Goal: Task Accomplishment & Management: Manage account settings

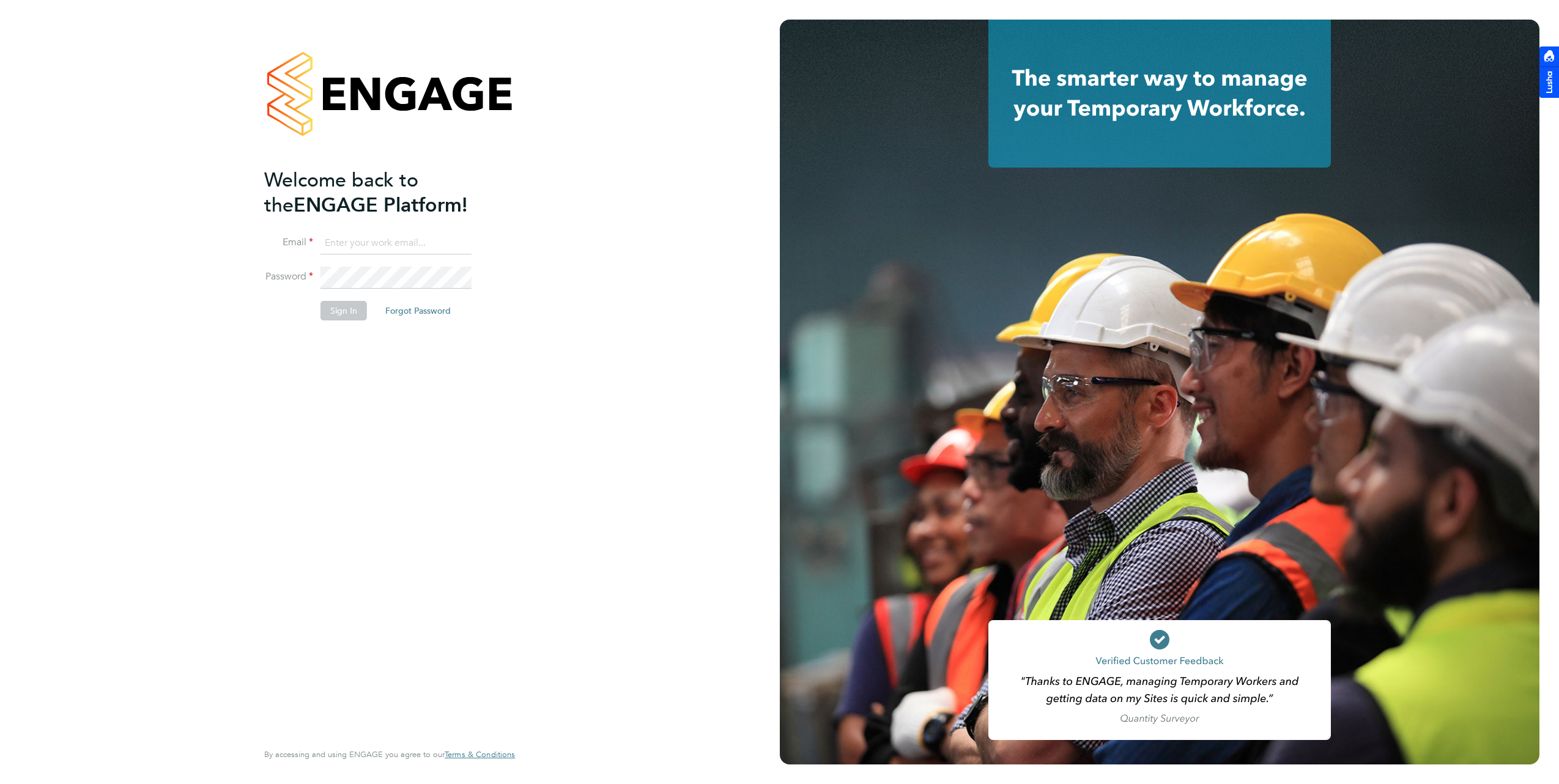
click at [427, 241] on input at bounding box center [396, 243] width 151 height 22
type input "brooke@net-temps.co.uk"
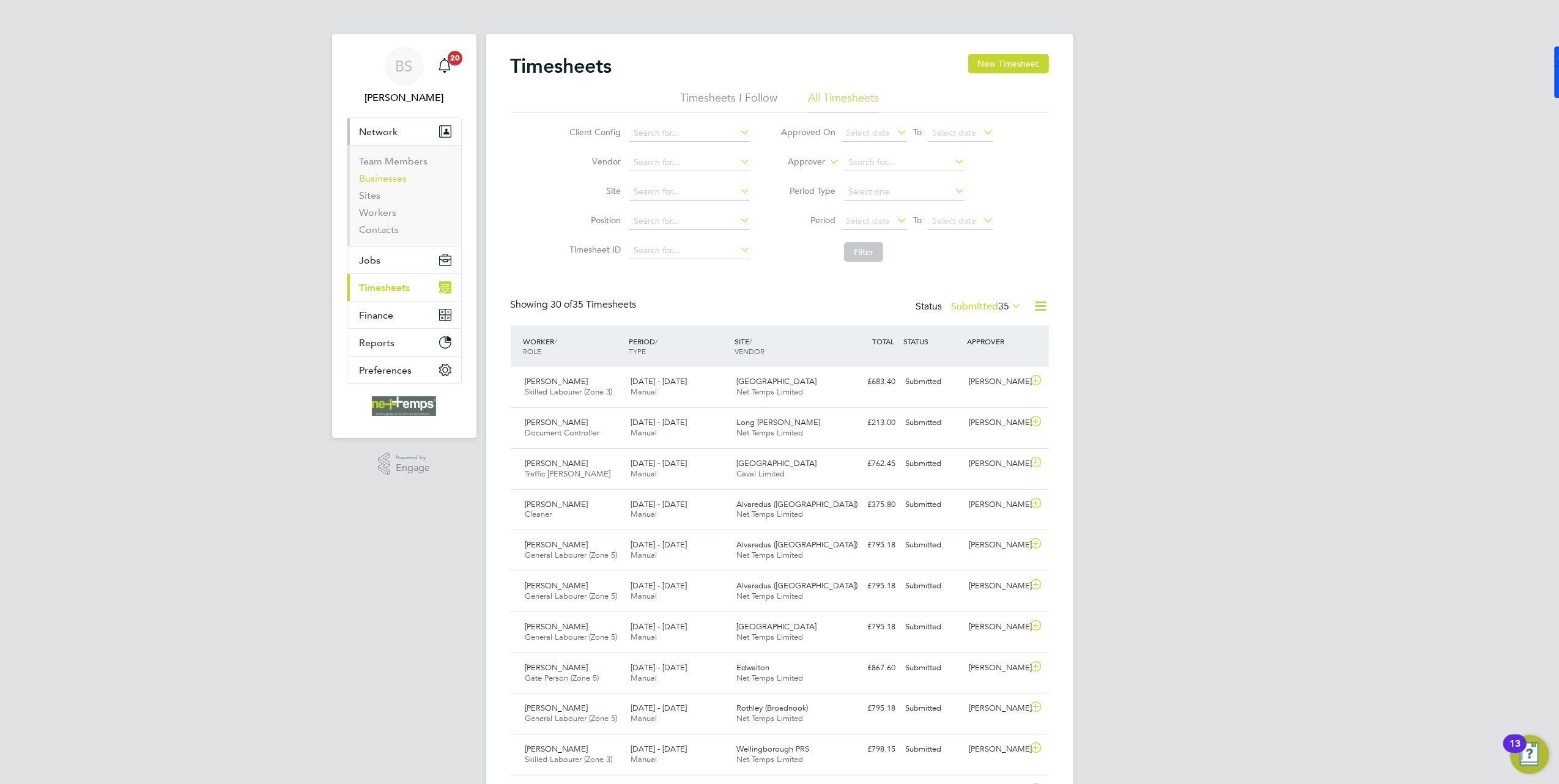
click at [387, 181] on link "Businesses" at bounding box center [384, 178] width 48 height 12
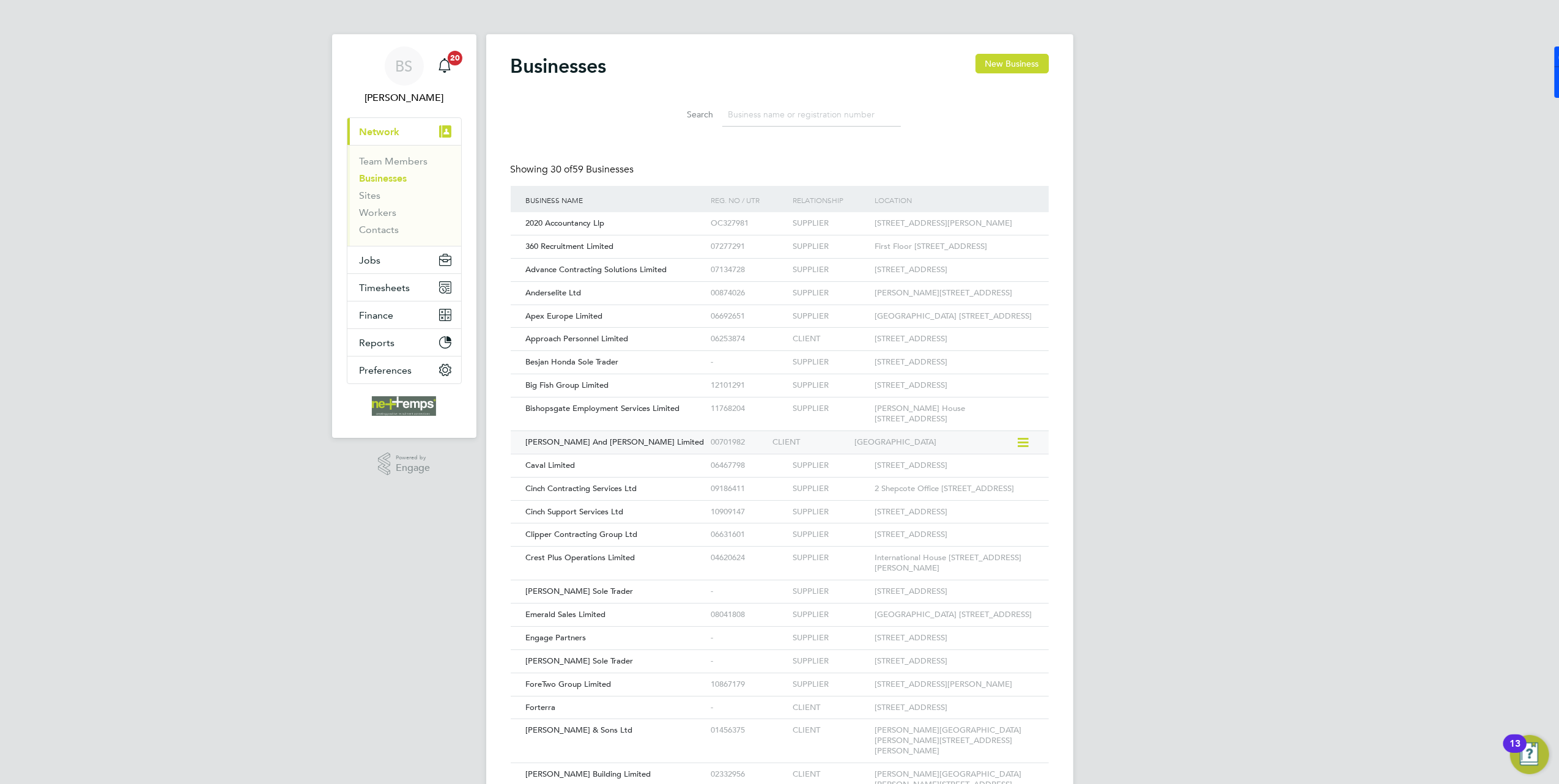
click at [754, 453] on div "00701982" at bounding box center [738, 442] width 62 height 23
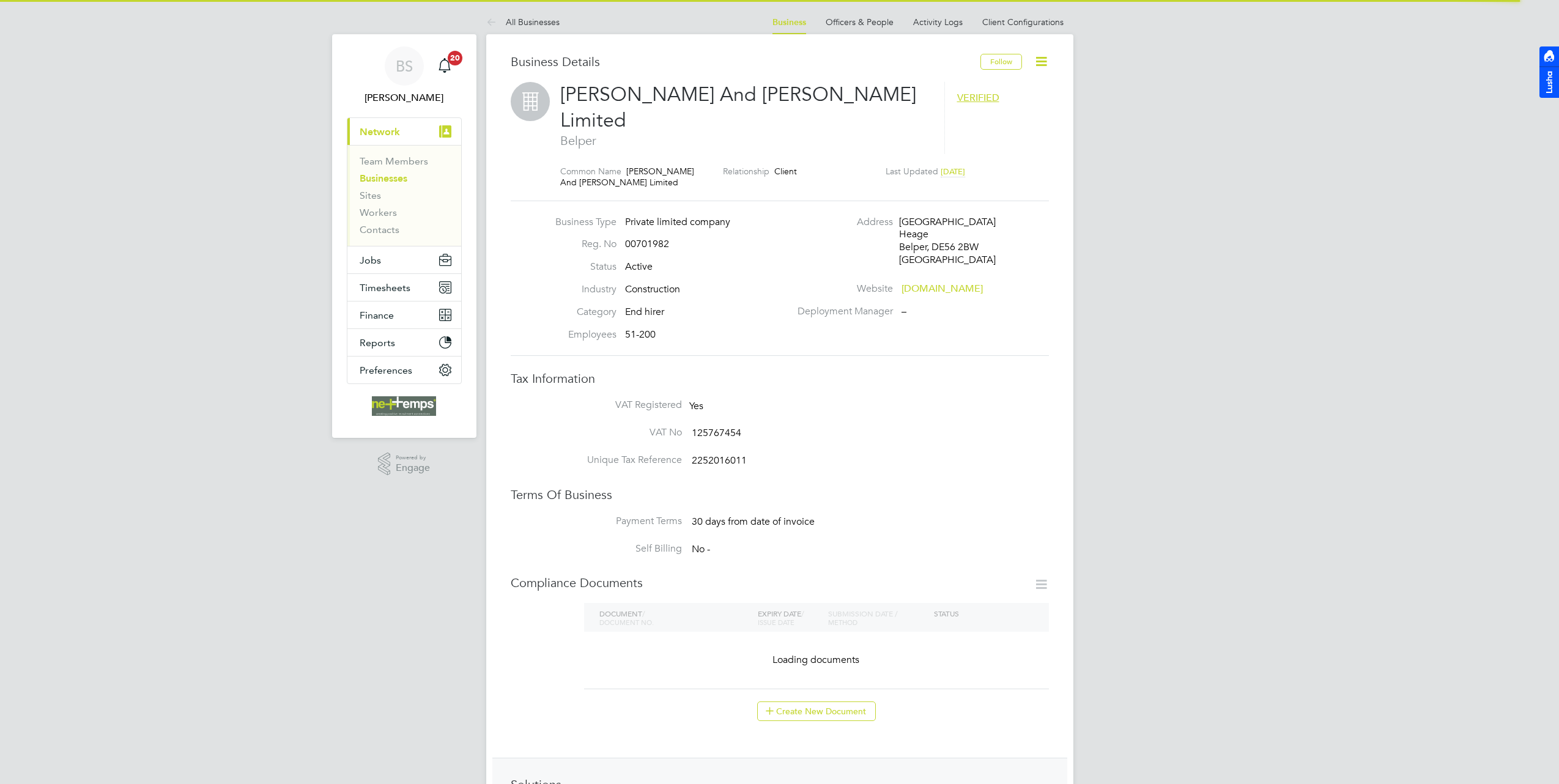
click at [994, 23] on link "Client Configurations" at bounding box center [1023, 22] width 81 height 11
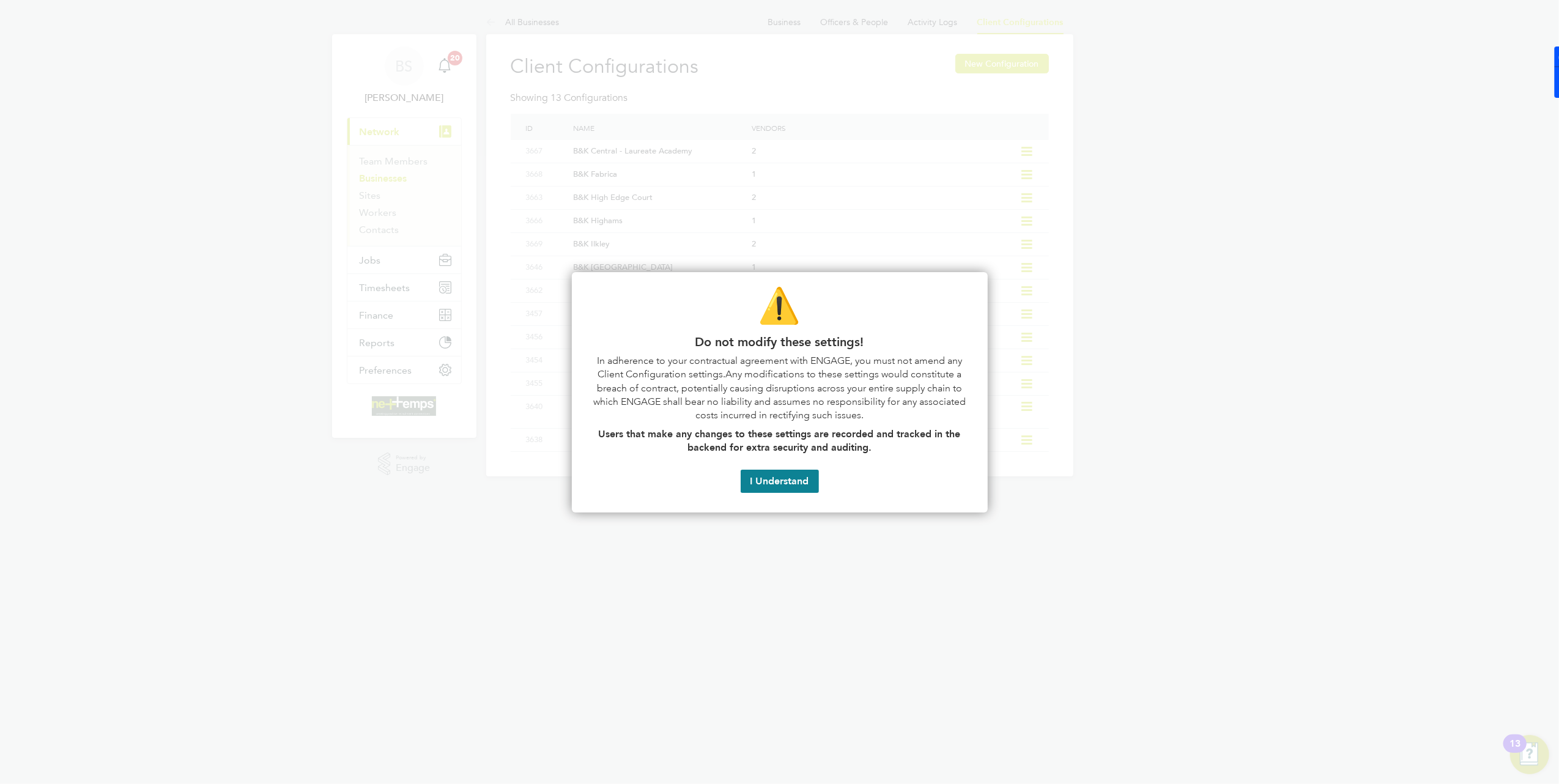
click at [790, 465] on div "⚠️ Do not modify these settings! In adherence to your contractual agreement wit…" at bounding box center [780, 392] width 416 height 241
click at [790, 480] on button "I Understand" at bounding box center [780, 481] width 78 height 23
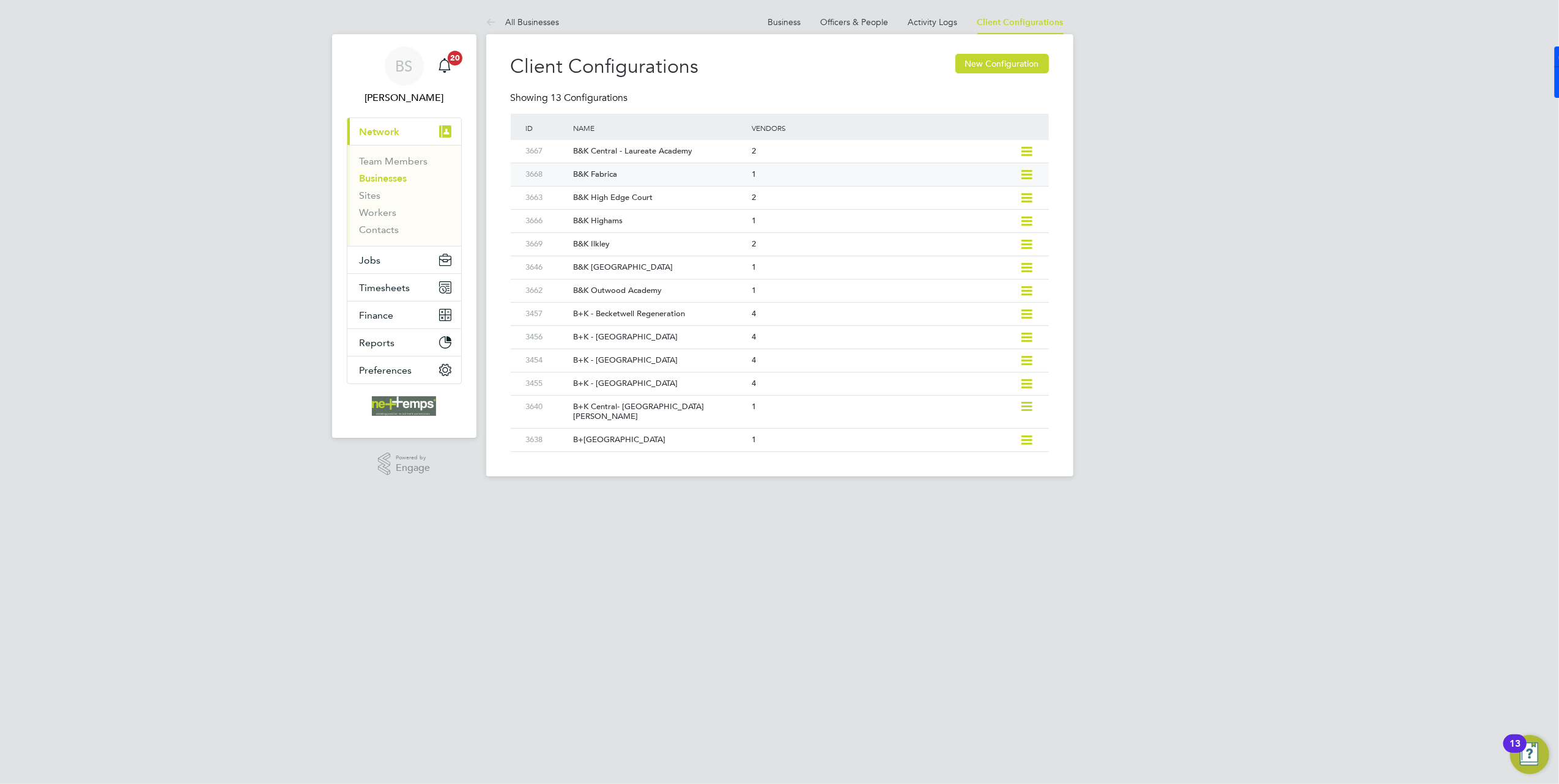
click at [751, 175] on div "1" at bounding box center [882, 174] width 267 height 23
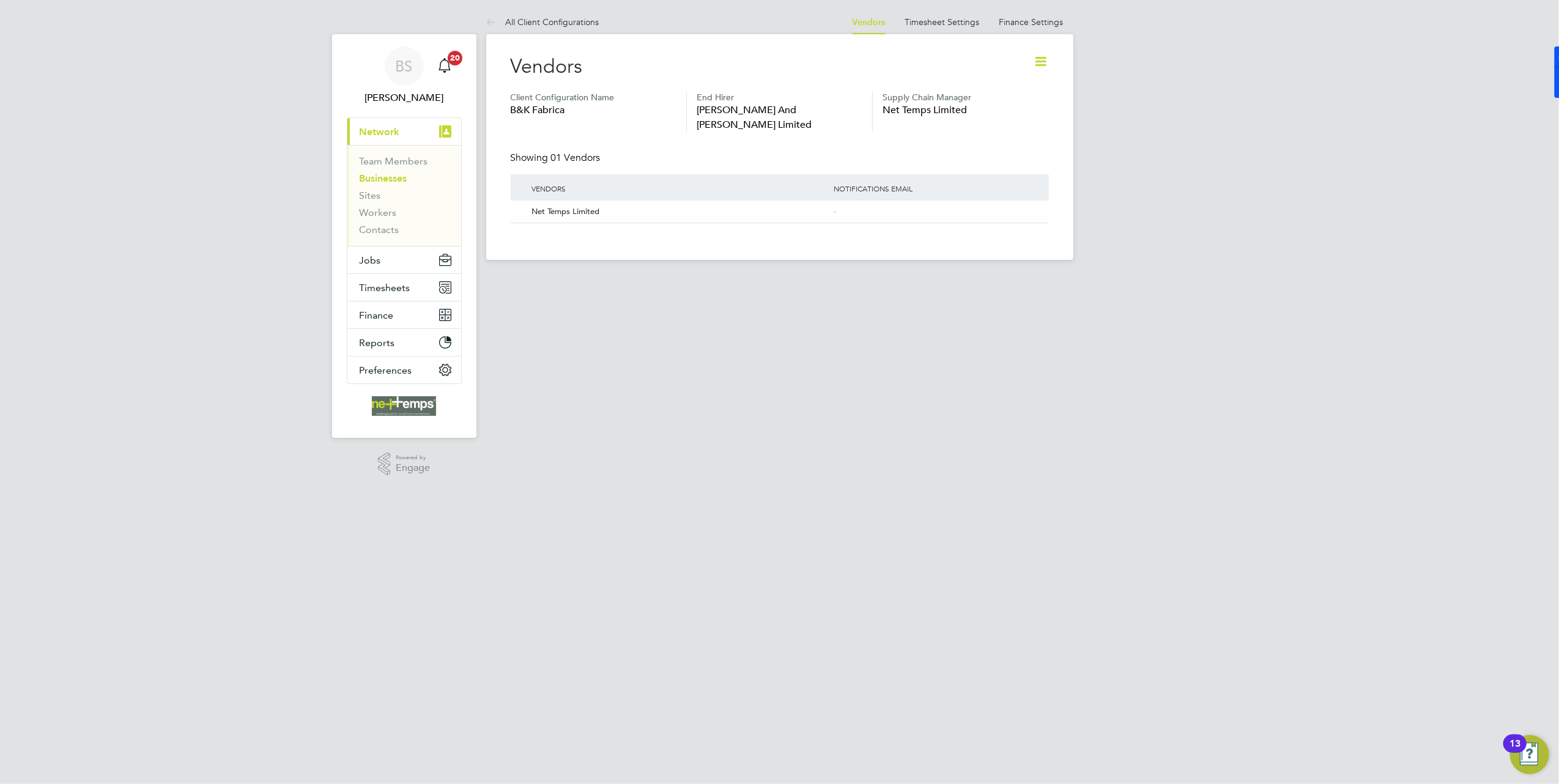
click at [1038, 61] on icon at bounding box center [1041, 61] width 15 height 15
click at [977, 127] on li "Edit Vacancy Approvers" at bounding box center [990, 125] width 112 height 17
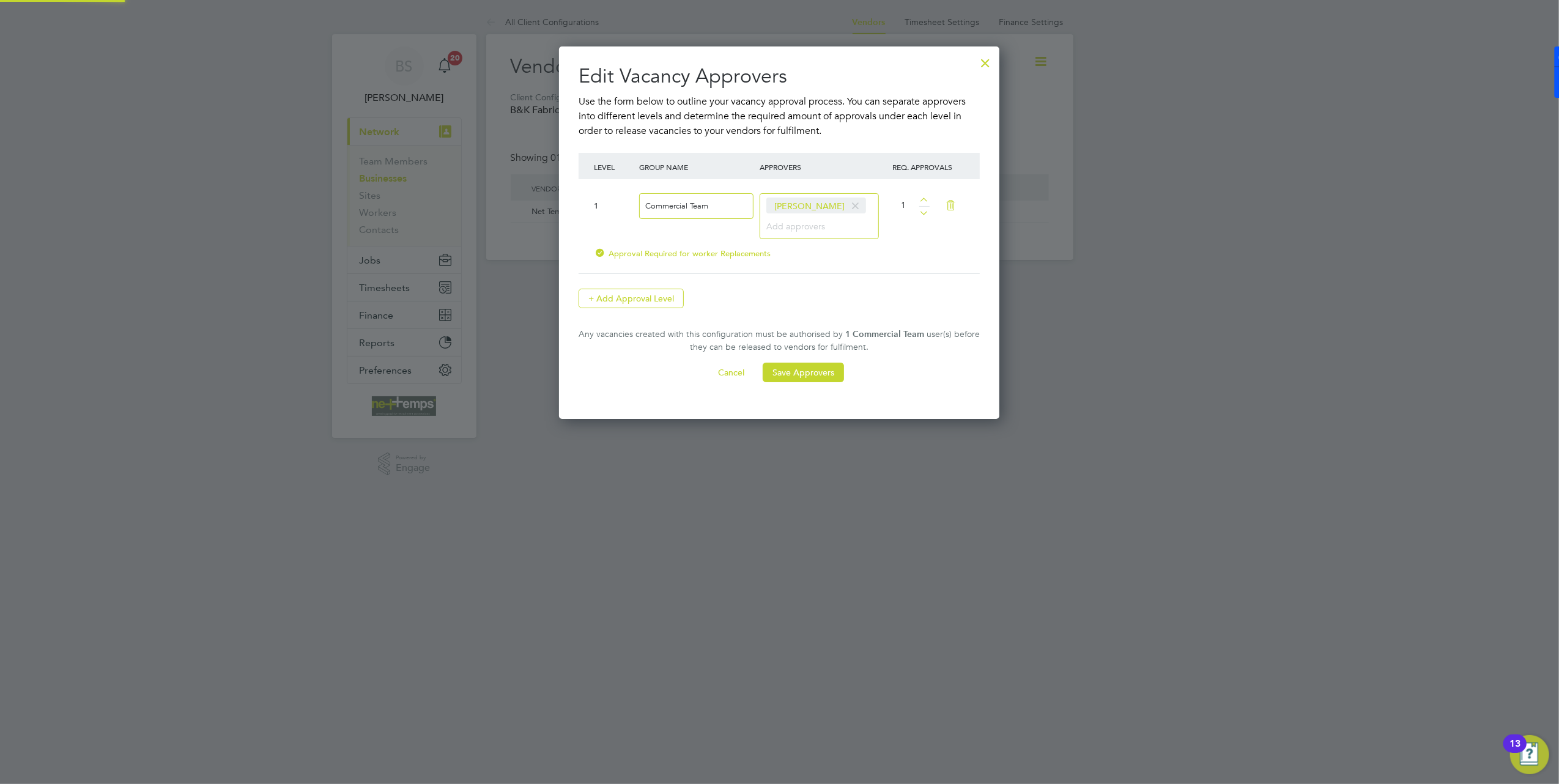
scroll to position [373, 441]
click at [975, 62] on div at bounding box center [985, 60] width 22 height 22
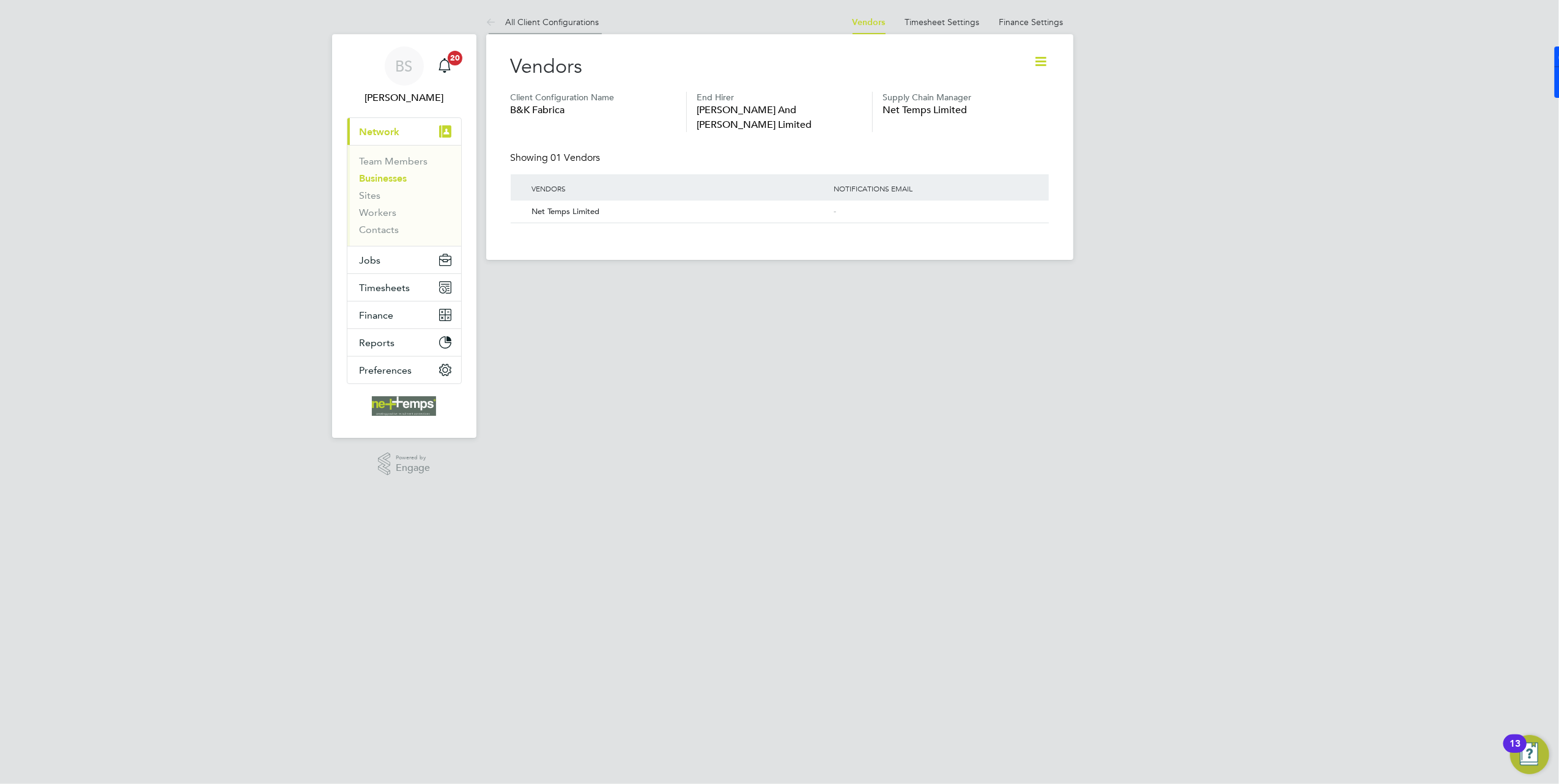
click at [554, 32] on li "All Client Configurations" at bounding box center [543, 22] width 113 height 25
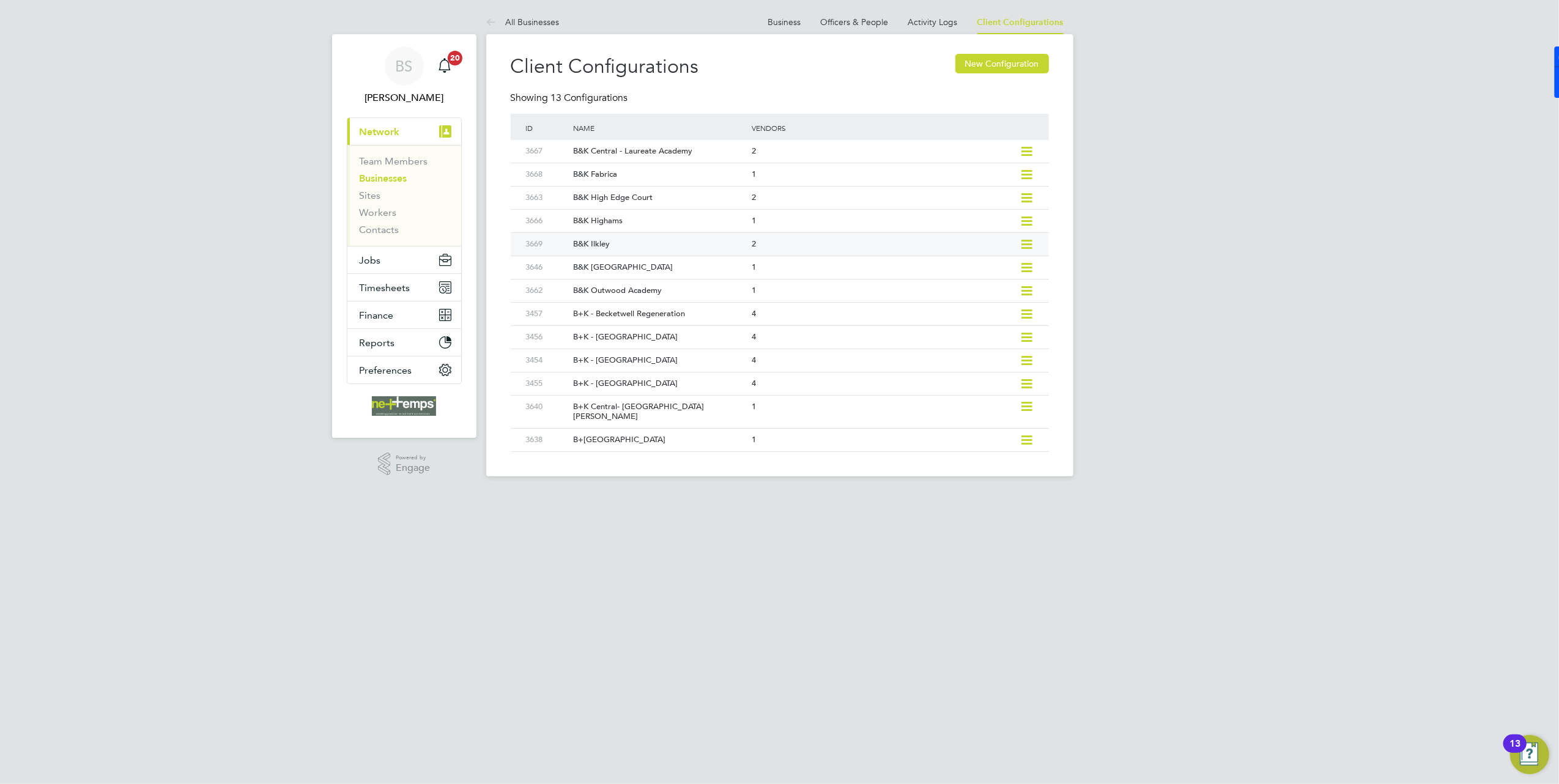
click at [648, 247] on div "B&K Ilkley" at bounding box center [656, 244] width 185 height 23
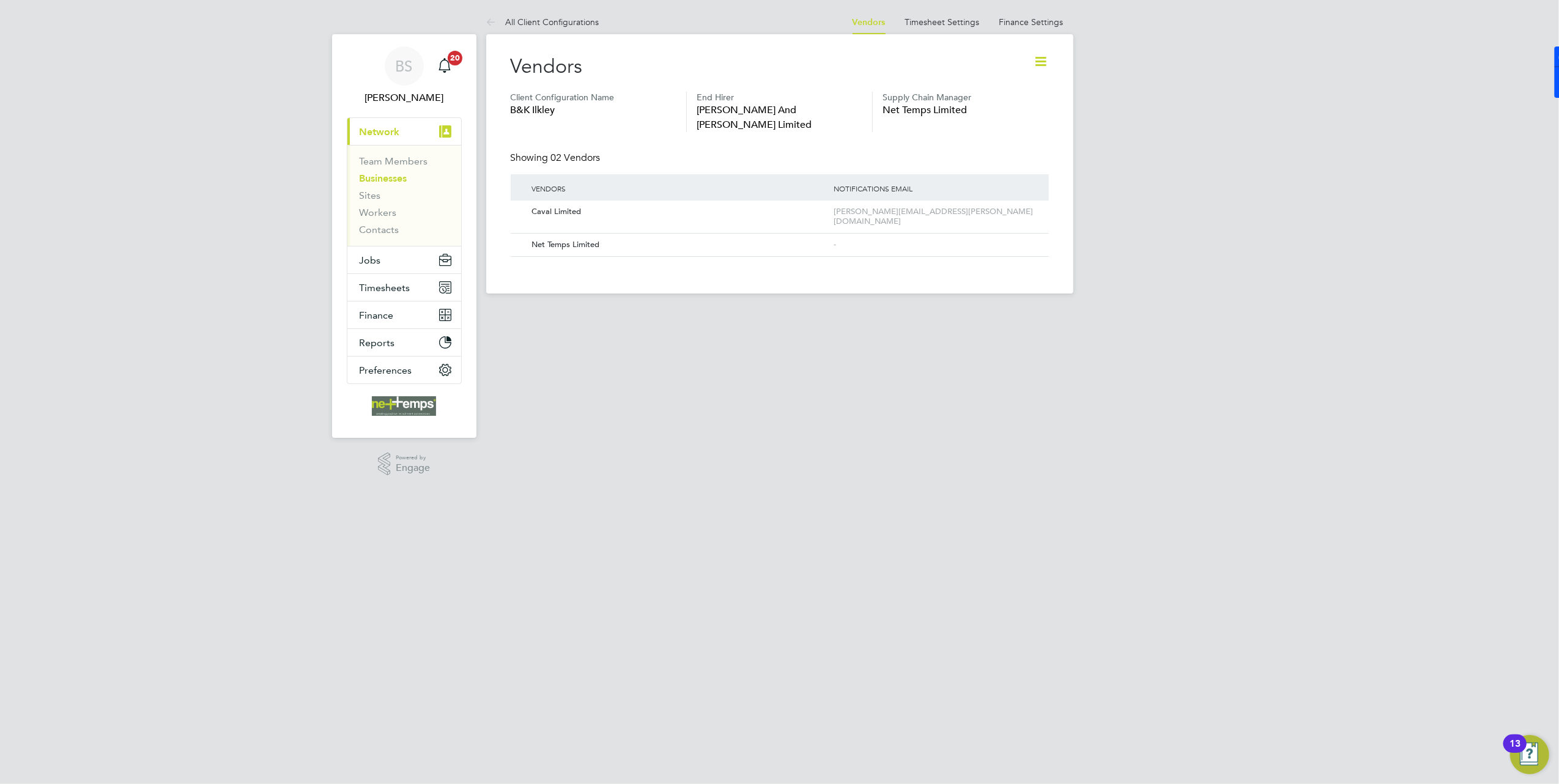
click at [1034, 57] on icon at bounding box center [1041, 61] width 15 height 15
click at [962, 124] on li "Edit Vacancy Approvers" at bounding box center [990, 125] width 112 height 17
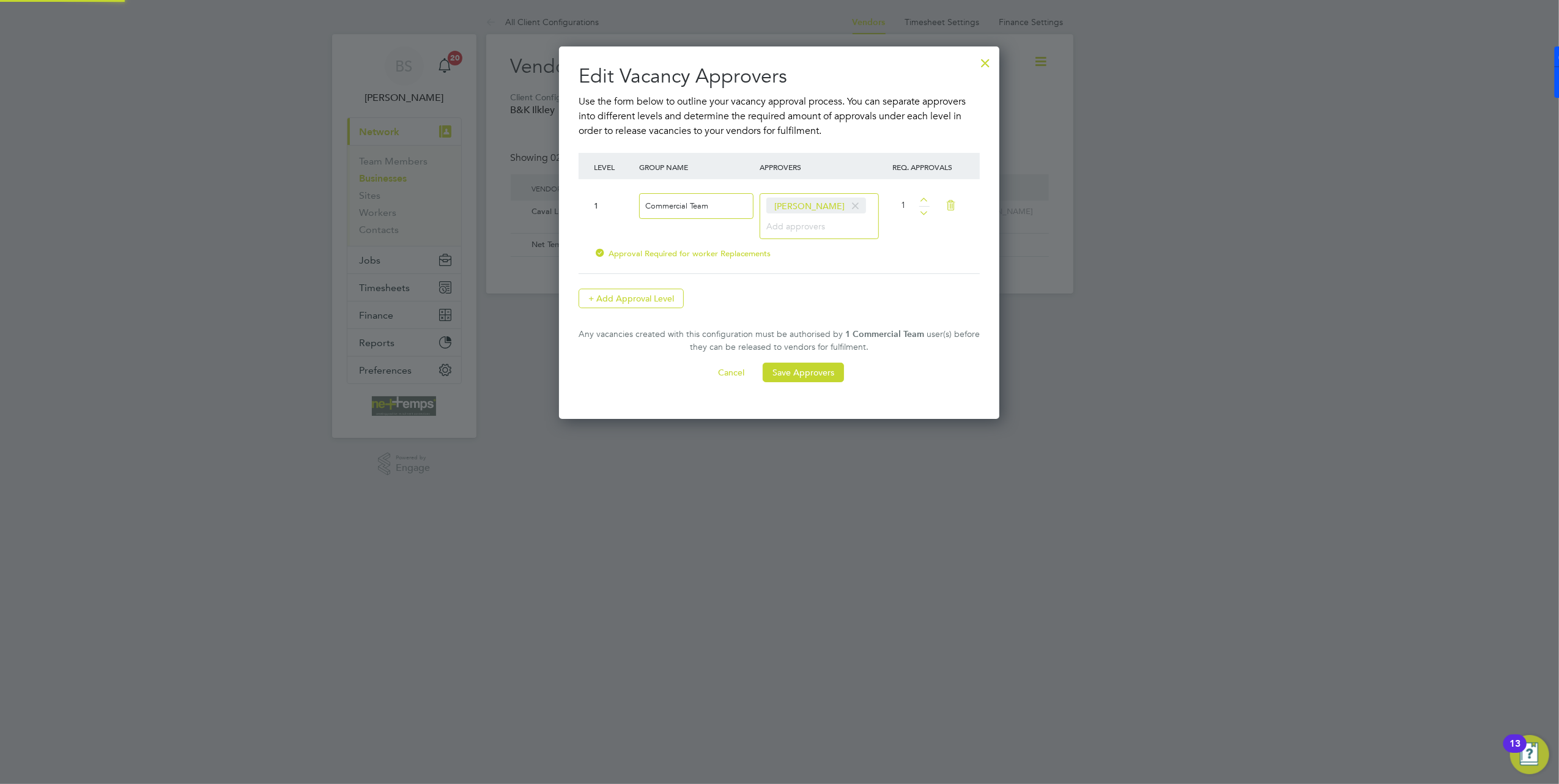
scroll to position [373, 441]
click at [982, 60] on div at bounding box center [985, 60] width 22 height 22
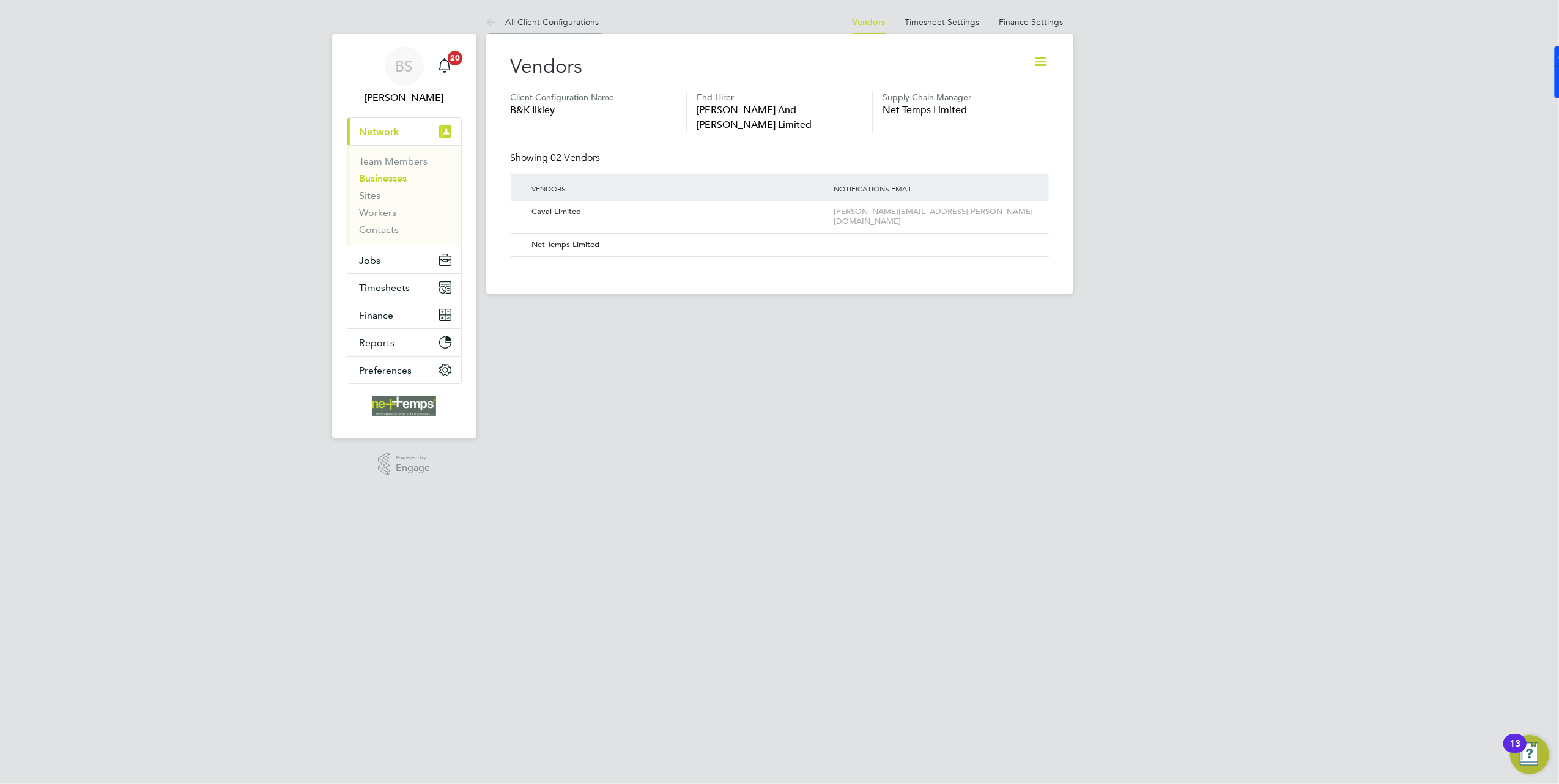
click at [524, 17] on link "All Client Configurations" at bounding box center [543, 22] width 113 height 11
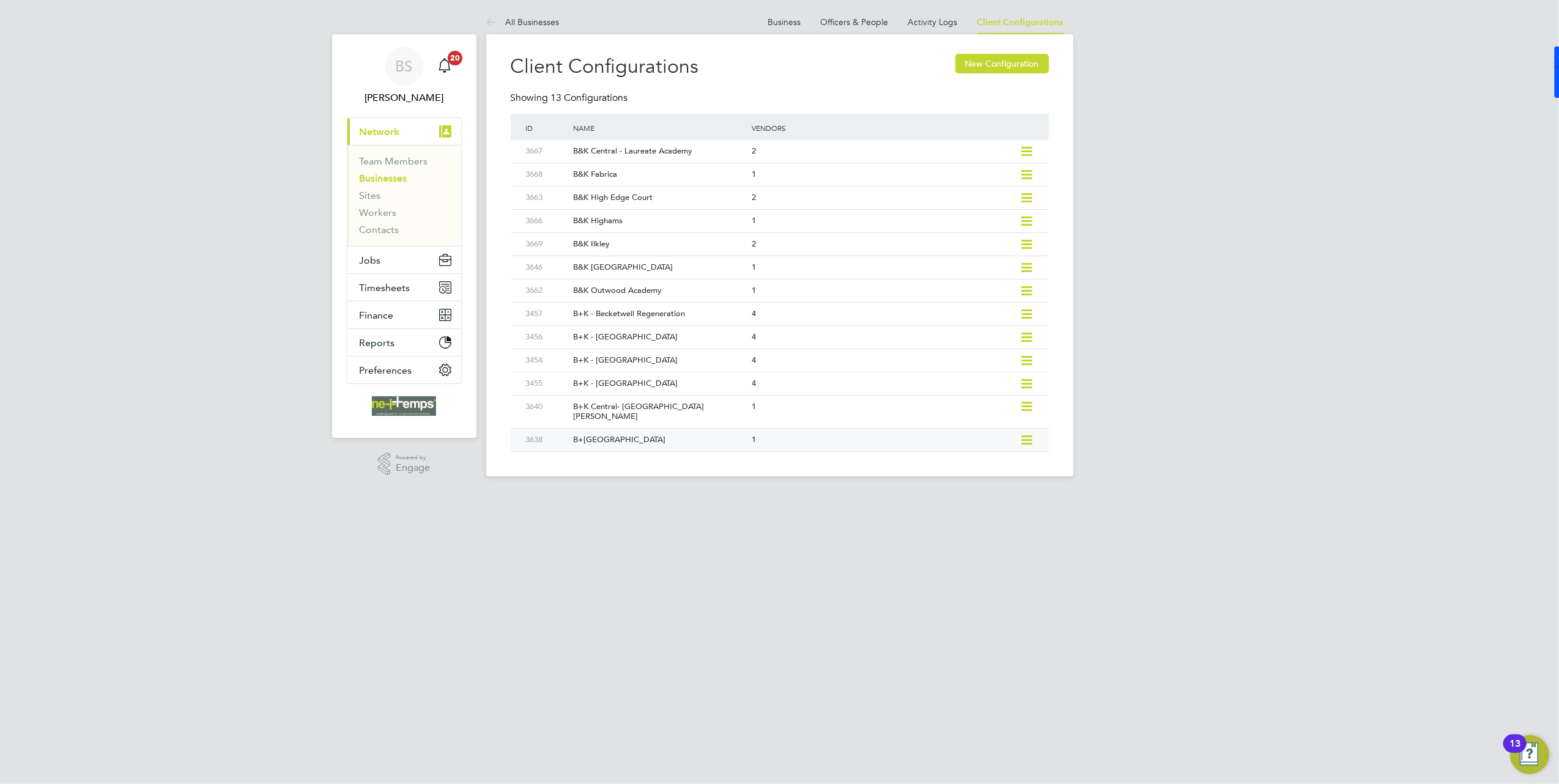
click at [757, 430] on div "1" at bounding box center [882, 440] width 267 height 23
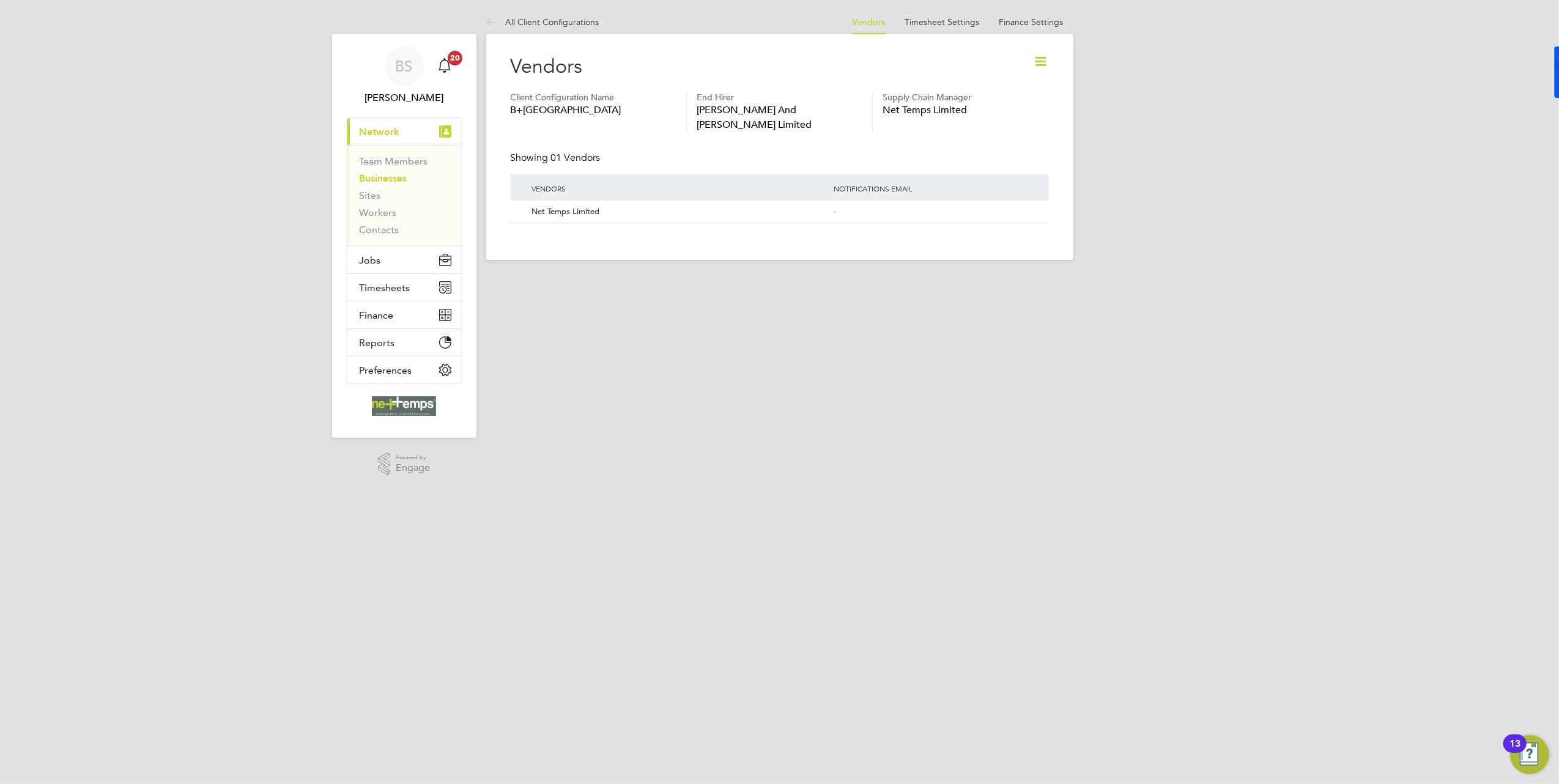
click at [1040, 54] on icon at bounding box center [1041, 61] width 15 height 15
click at [1008, 121] on li "Edit Vacancy Approvers" at bounding box center [990, 125] width 112 height 17
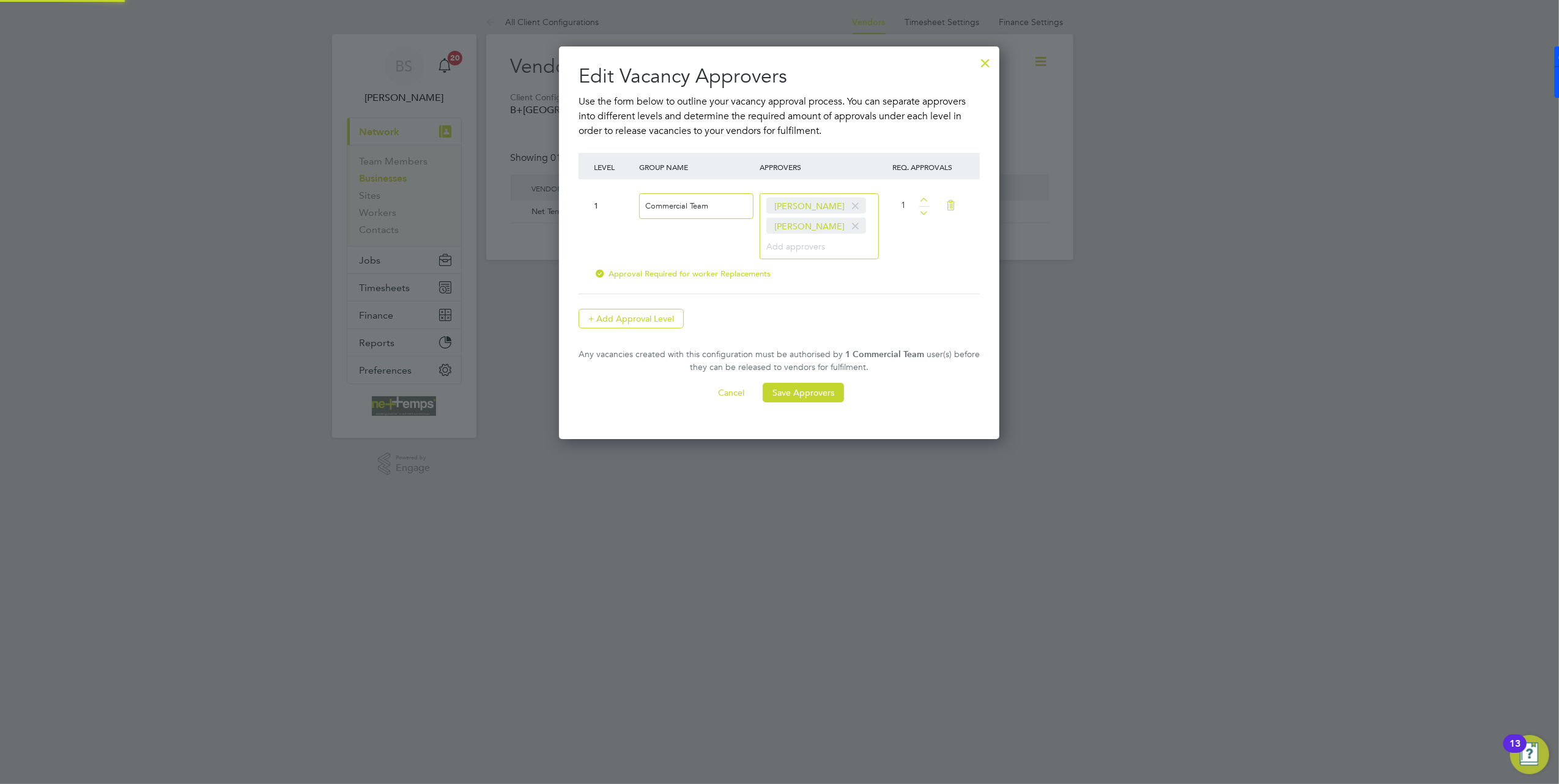
scroll to position [394, 441]
click at [983, 62] on div at bounding box center [985, 60] width 22 height 22
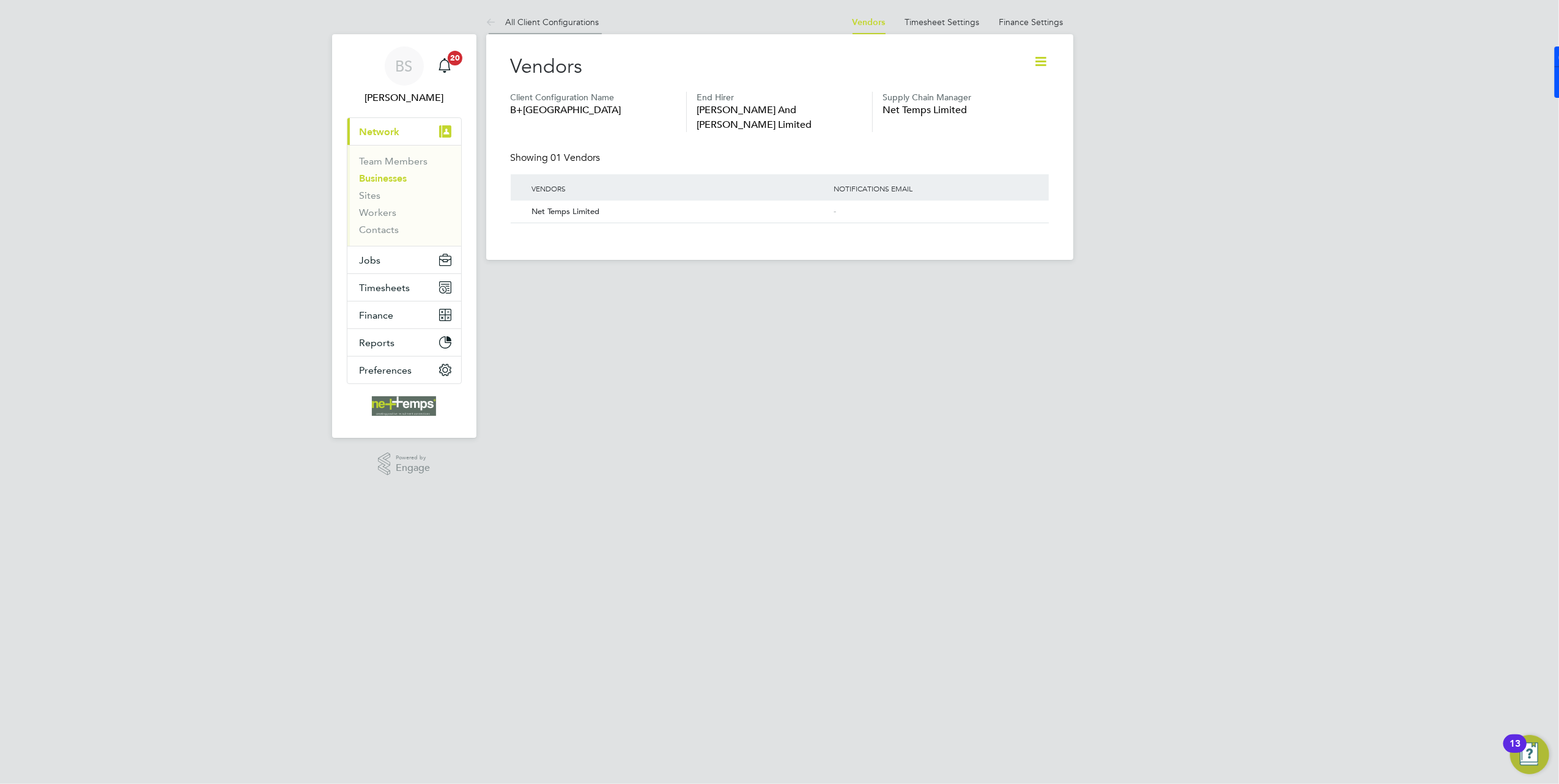
click at [543, 18] on link "All Client Configurations" at bounding box center [543, 22] width 113 height 11
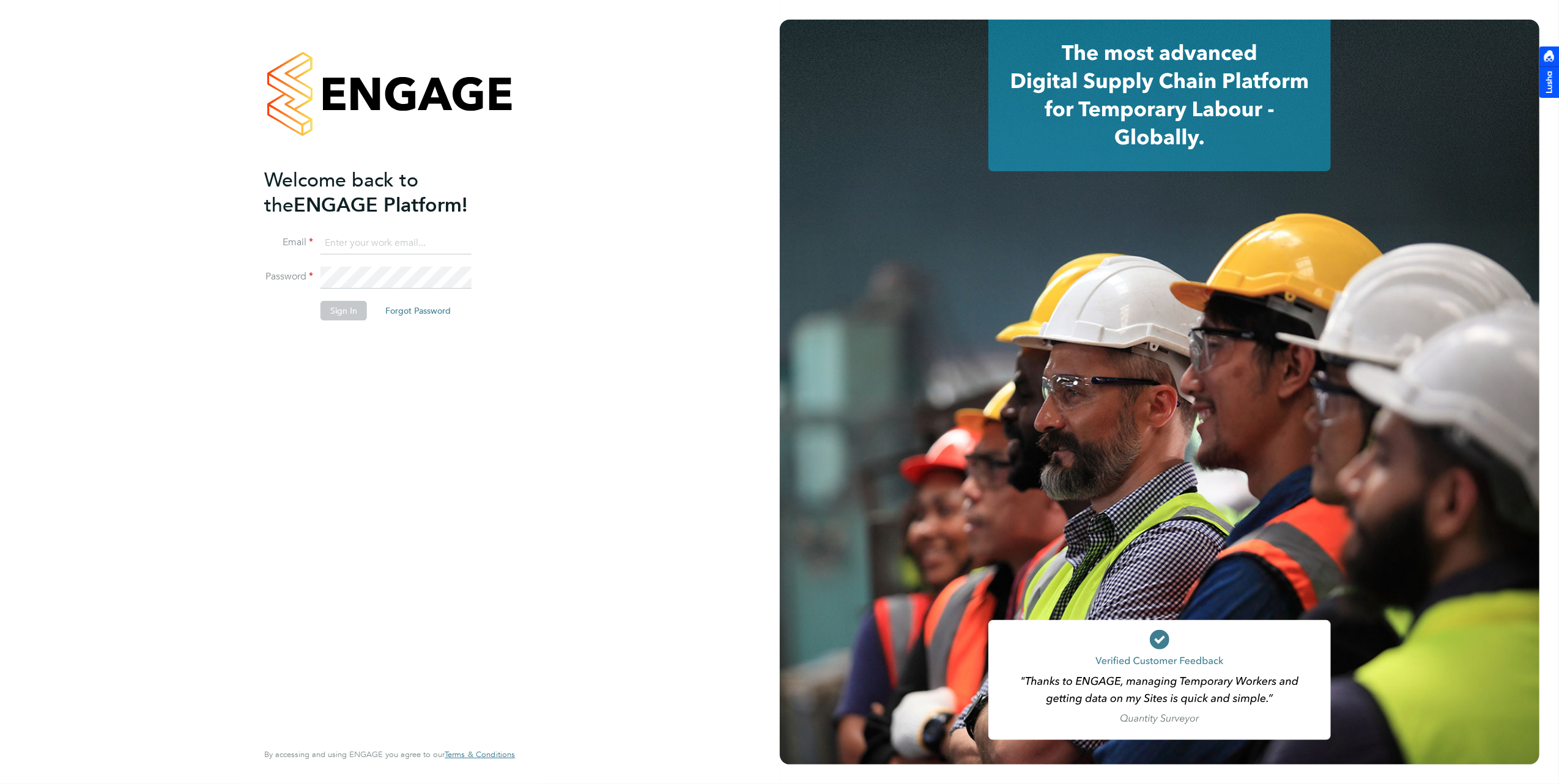
click at [336, 243] on input at bounding box center [396, 243] width 151 height 22
type input "brooke@net-temps.co.uk"
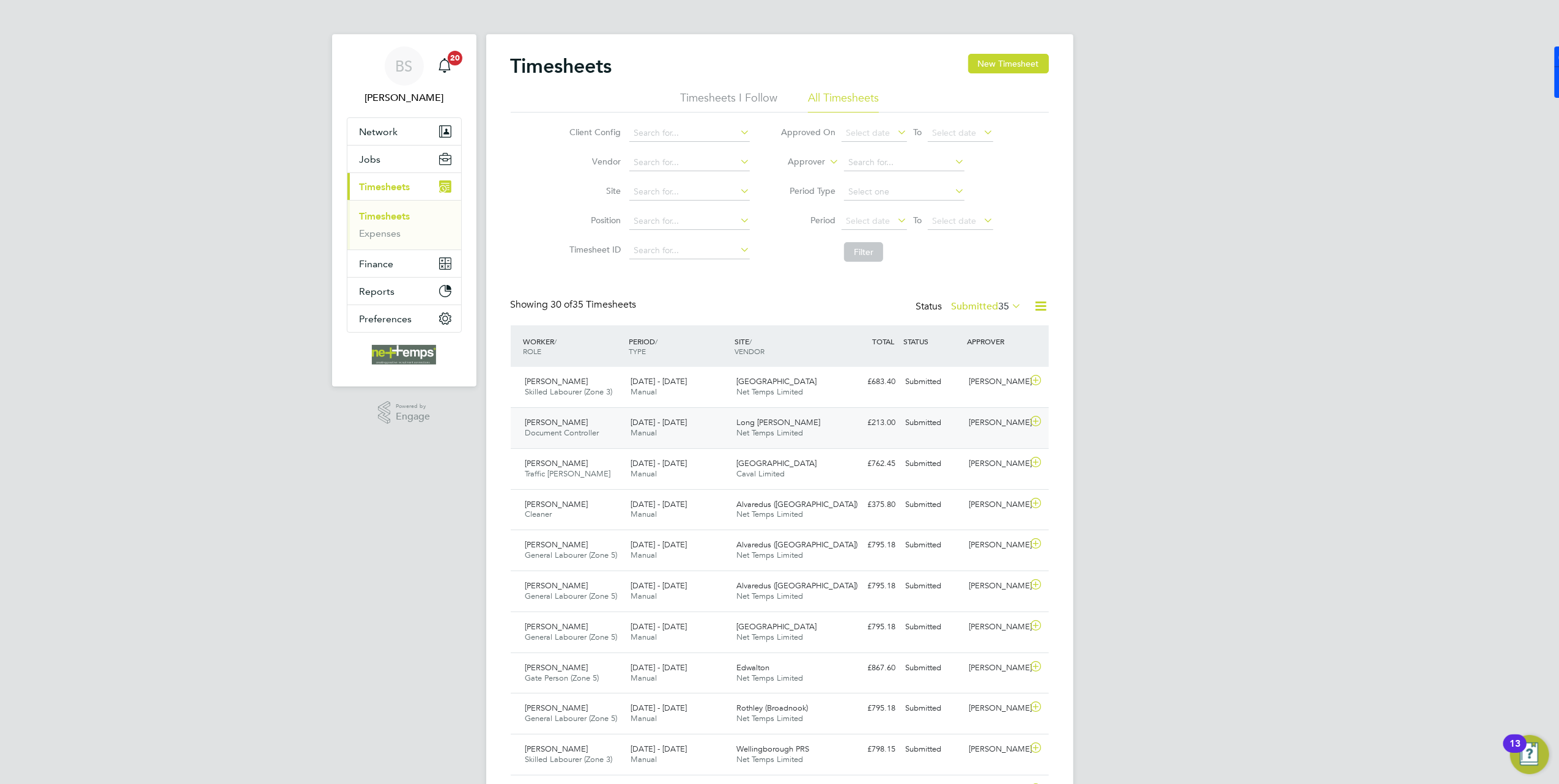
click at [658, 437] on div "1 - 7 Sep 2025 Manual" at bounding box center [679, 428] width 106 height 31
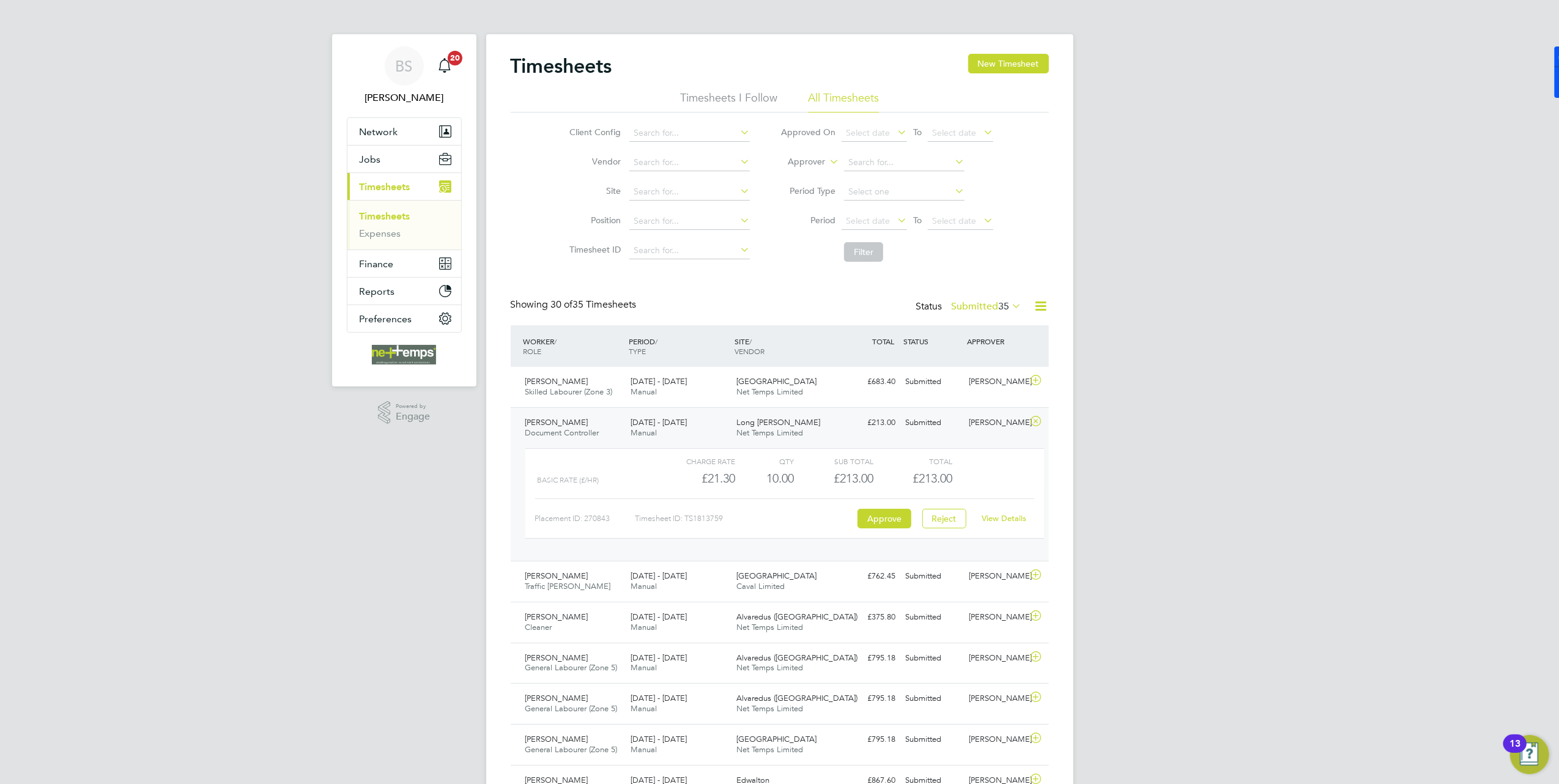
click at [1020, 519] on link "View Details" at bounding box center [1004, 518] width 44 height 10
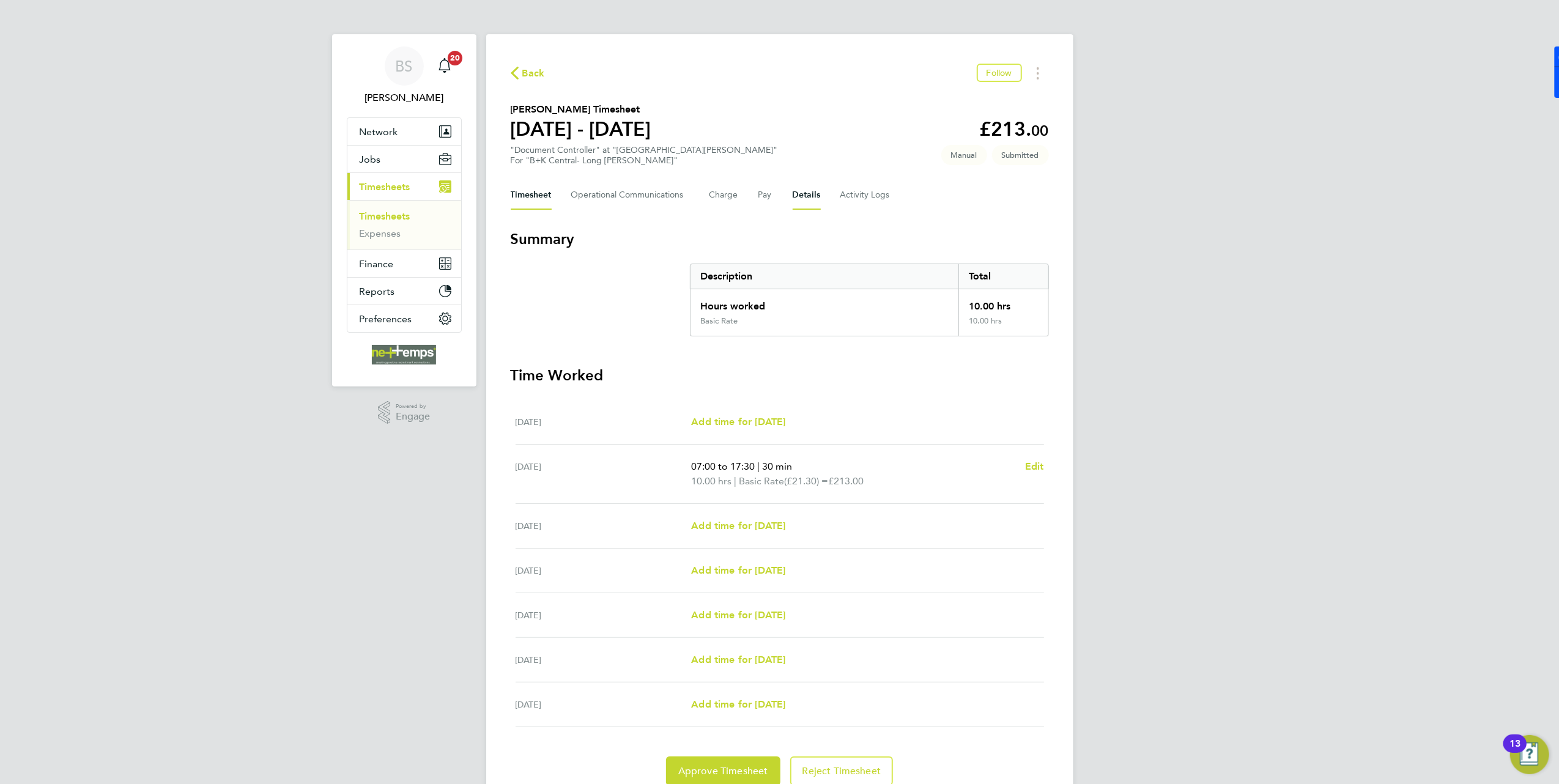
click at [802, 191] on button "Details" at bounding box center [807, 195] width 28 height 29
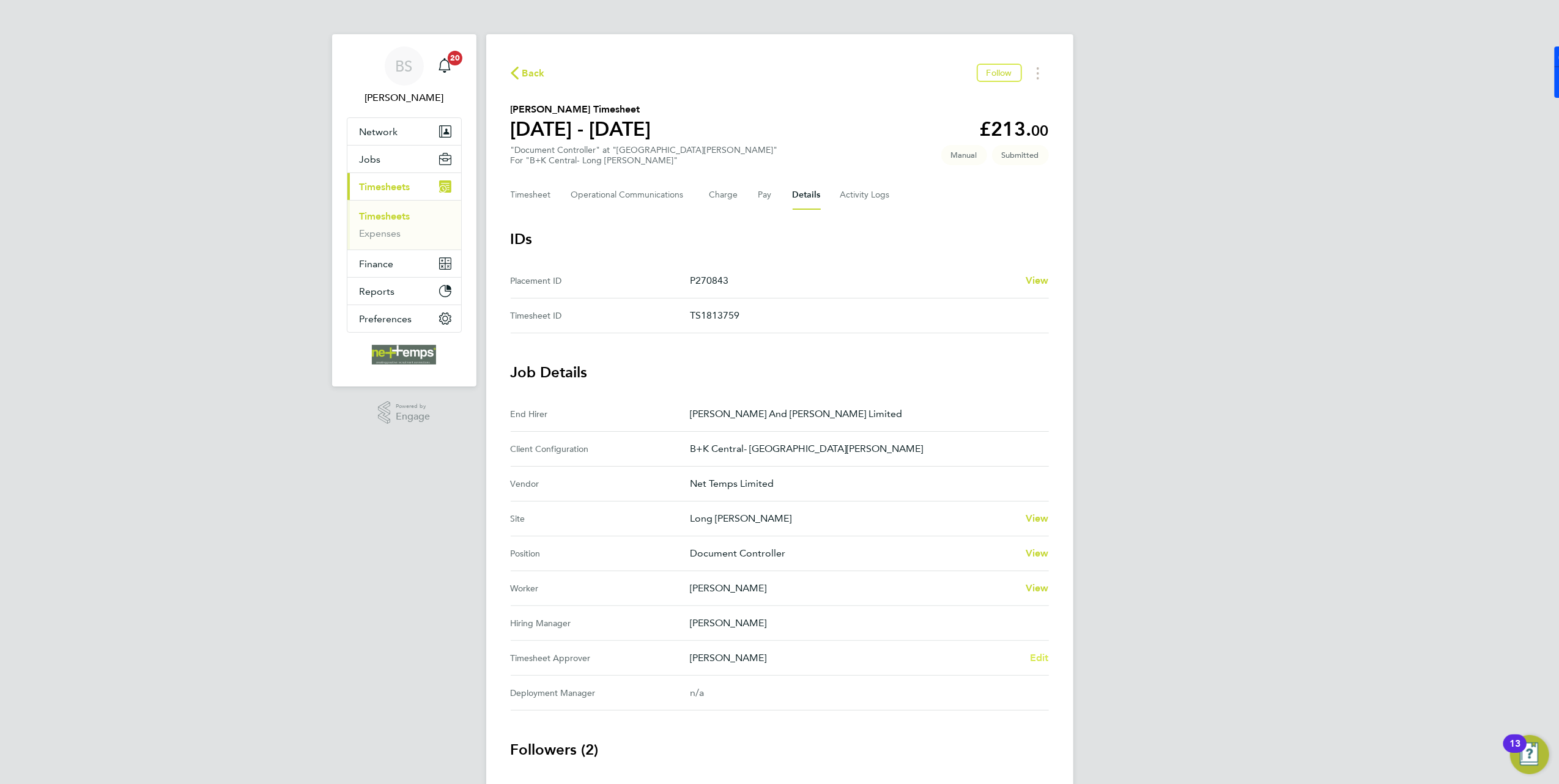
click at [1036, 659] on span "Edit" at bounding box center [1039, 658] width 19 height 12
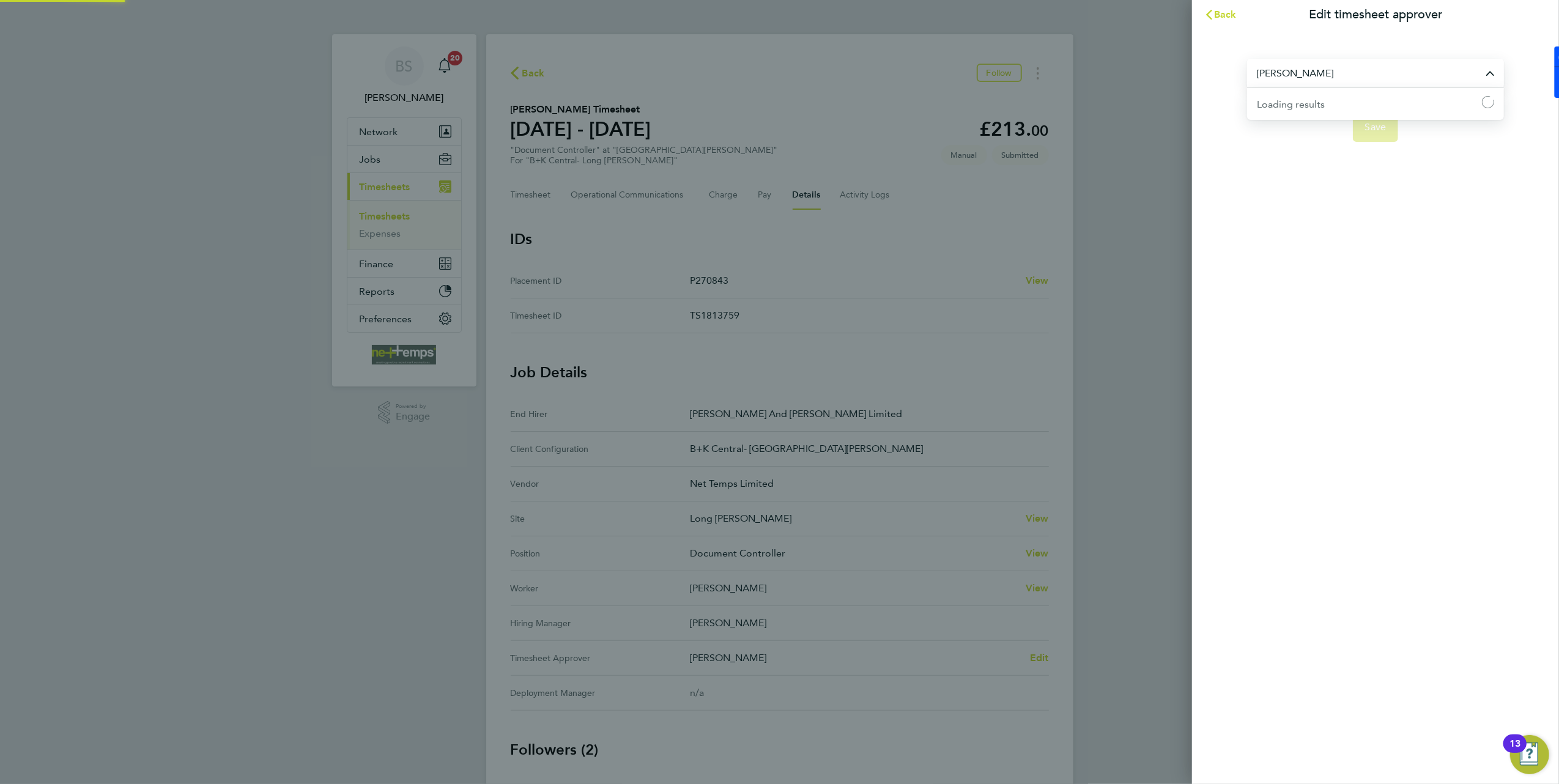
click at [1322, 72] on input "[PERSON_NAME]" at bounding box center [1375, 73] width 257 height 29
click at [1337, 137] on li "Jac Cernyw" at bounding box center [1375, 132] width 257 height 30
type input "Jac Cernyw"
click at [1378, 131] on span "Save" at bounding box center [1375, 127] width 21 height 12
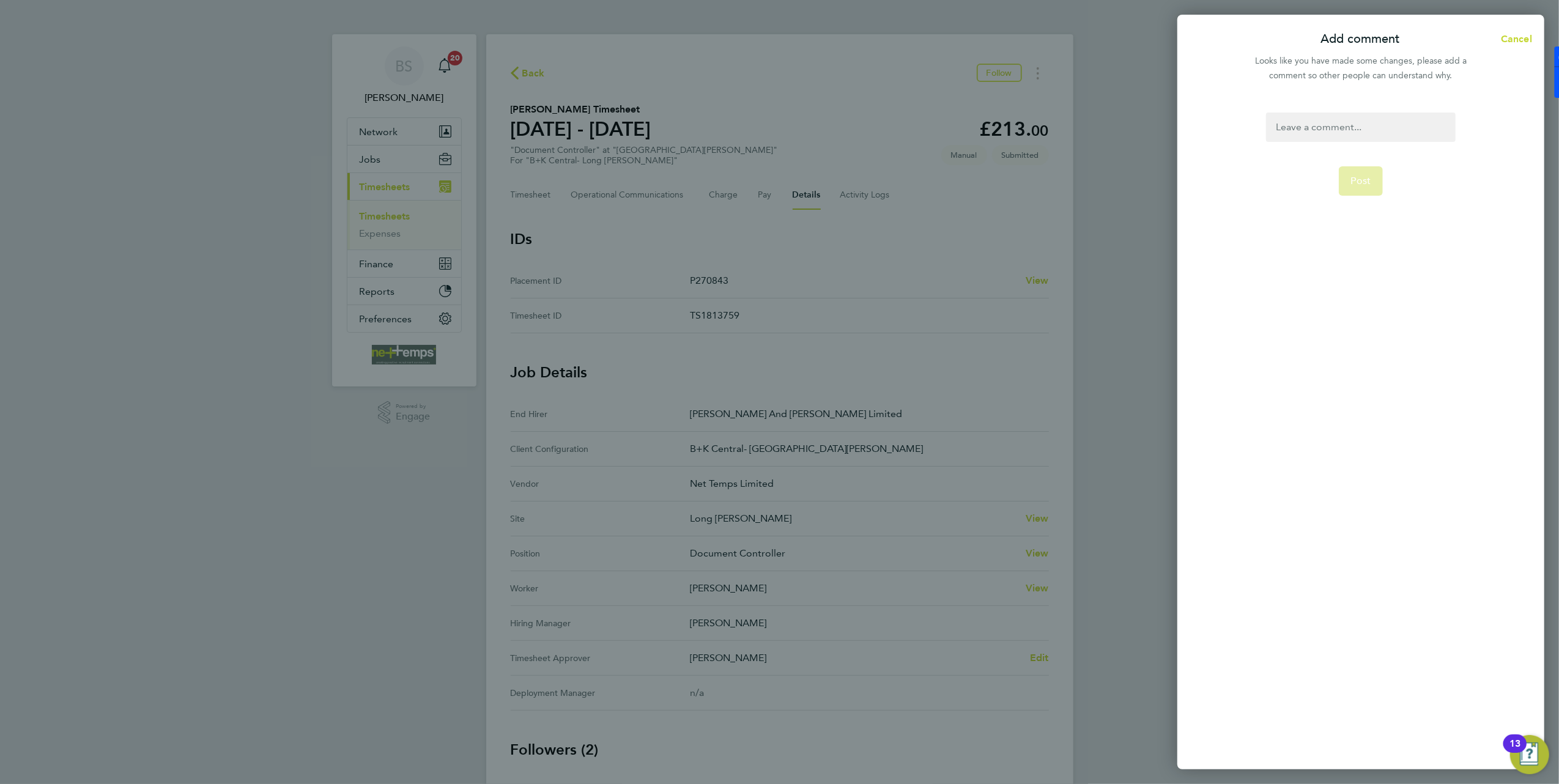
click at [1322, 130] on div at bounding box center [1361, 127] width 189 height 29
click at [1385, 183] on form "change of approver Post" at bounding box center [1360, 326] width 198 height 428
click at [1374, 183] on button "Post" at bounding box center [1361, 181] width 44 height 29
